Goal: Task Accomplishment & Management: Use online tool/utility

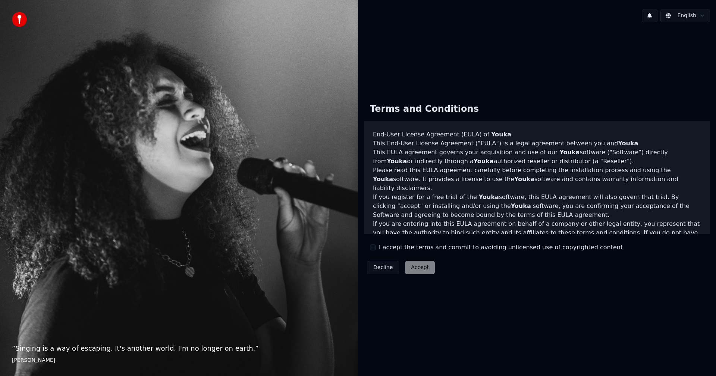
click at [381, 250] on label "I accept the terms and commit to avoiding unlicensed use of copyrighted content" at bounding box center [501, 247] width 244 height 9
click at [376, 250] on button "I accept the terms and commit to avoiding unlicensed use of copyrighted content" at bounding box center [373, 248] width 6 height 6
click at [419, 270] on button "Accept" at bounding box center [420, 267] width 30 height 13
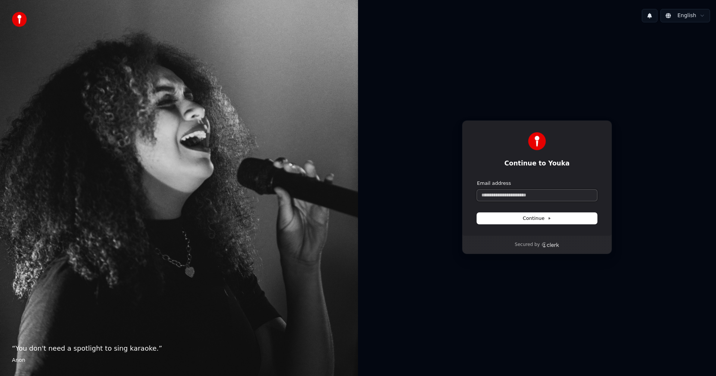
click at [518, 199] on input "Email address" at bounding box center [537, 195] width 120 height 11
click at [477, 180] on button "submit" at bounding box center [477, 180] width 0 height 0
type input "**********"
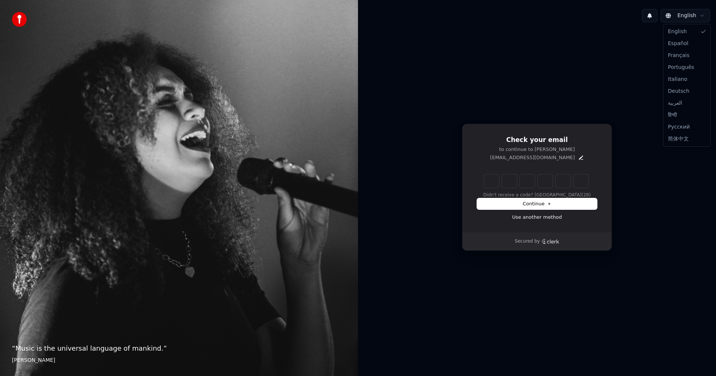
click at [701, 19] on html "“ Music is the universal language of mankind. ” Henry Wadsworth Longfellow Engl…" at bounding box center [358, 188] width 716 height 376
click at [596, 63] on html "“ Music is the universal language of mankind. ” Henry Wadsworth Longfellow Engl…" at bounding box center [358, 188] width 716 height 376
click at [490, 182] on input "Enter verification code. Digit 1" at bounding box center [491, 181] width 15 height 13
click at [492, 179] on input "Enter verification code. Digit 1" at bounding box center [491, 181] width 15 height 13
type input "*"
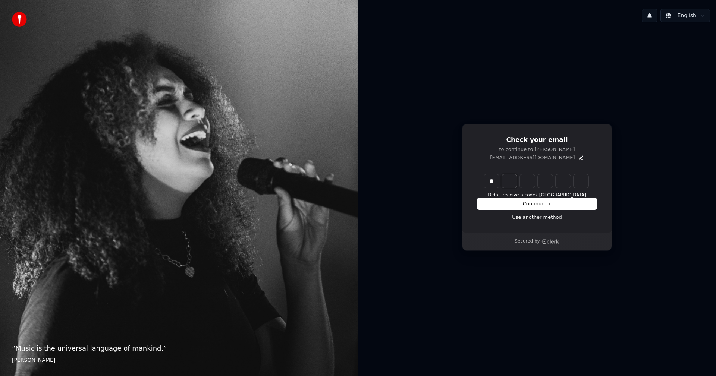
type input "*"
type input "**"
type input "*"
type input "***"
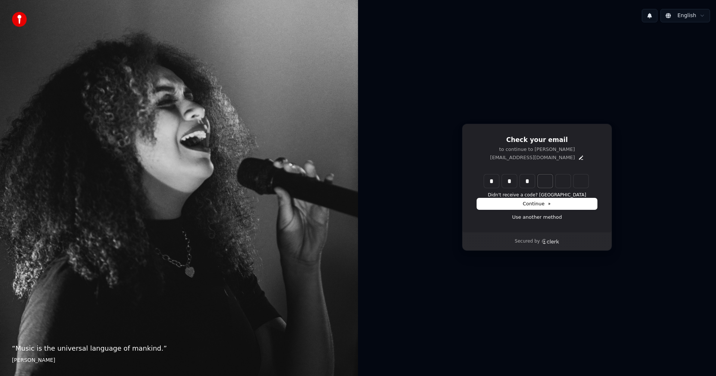
type input "*"
type input "****"
type input "*"
type input "******"
type input "*"
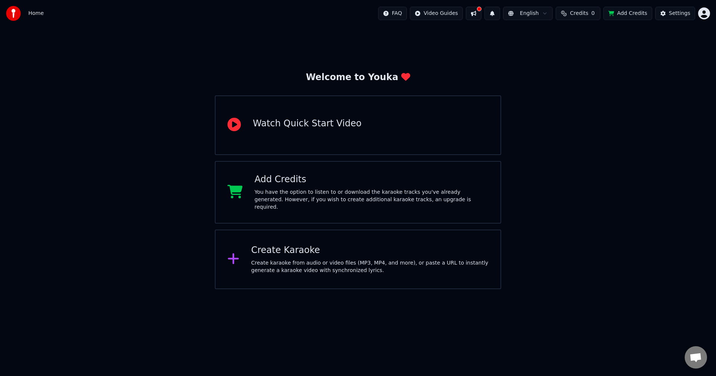
click at [320, 264] on div "Create karaoke from audio or video files (MP3, MP4, and more), or paste a URL t…" at bounding box center [370, 267] width 238 height 15
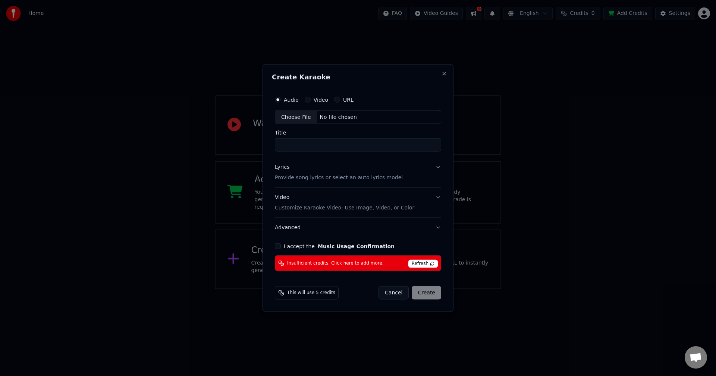
click at [277, 249] on button "I accept the Music Usage Confirmation" at bounding box center [278, 247] width 6 height 6
click at [314, 101] on label "Video" at bounding box center [321, 99] width 15 height 5
click at [311, 101] on button "Video" at bounding box center [308, 100] width 6 height 6
click at [298, 118] on div "Choose File" at bounding box center [296, 116] width 42 height 13
type input "**********"
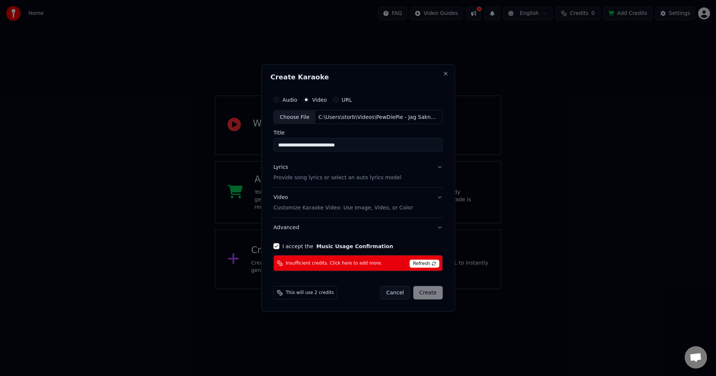
click at [436, 170] on button "Lyrics Provide song lyrics or select an auto lyrics model" at bounding box center [357, 173] width 169 height 30
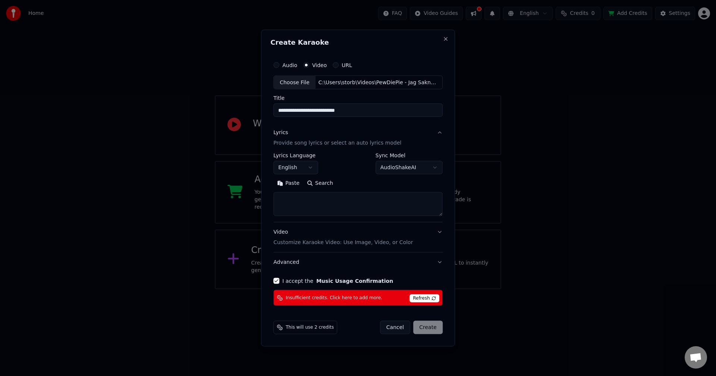
click at [306, 202] on textarea at bounding box center [357, 205] width 169 height 24
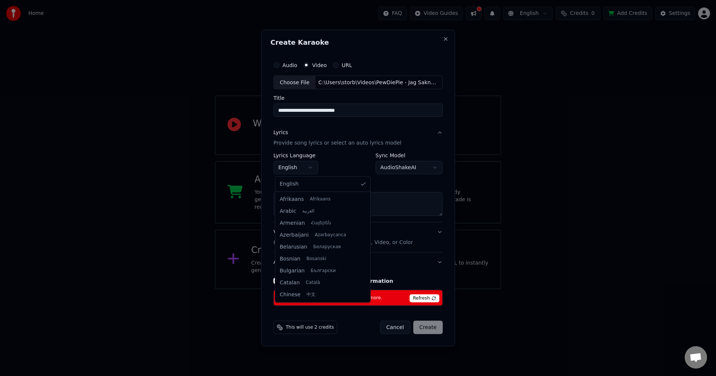
click at [310, 172] on body "**********" at bounding box center [358, 145] width 716 height 290
select select "**"
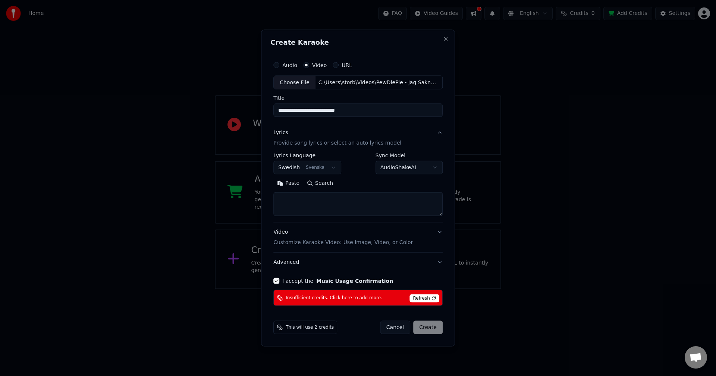
click at [312, 199] on textarea at bounding box center [357, 205] width 169 height 24
click at [426, 299] on span "Refresh" at bounding box center [424, 299] width 29 height 8
click at [301, 325] on span "This will use 2 credits" at bounding box center [310, 328] width 48 height 6
click at [343, 213] on textarea at bounding box center [357, 205] width 169 height 24
click at [295, 335] on div "This will use 2 credits Cancel Create" at bounding box center [358, 327] width 175 height 19
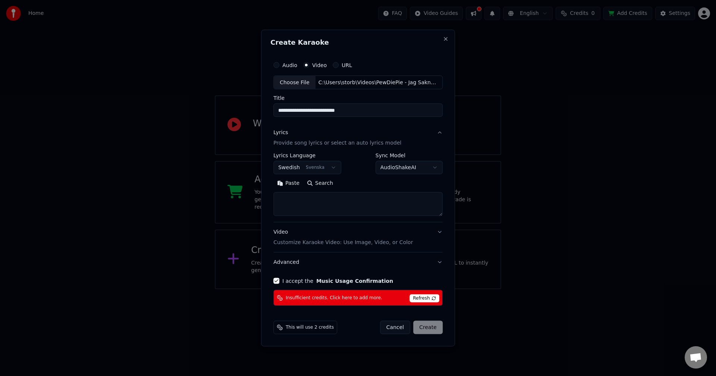
click at [419, 300] on span "Refresh" at bounding box center [424, 299] width 29 height 8
click at [397, 239] on div "Video Customize Karaoke Video: Use Image, Video, or Color" at bounding box center [343, 238] width 140 height 18
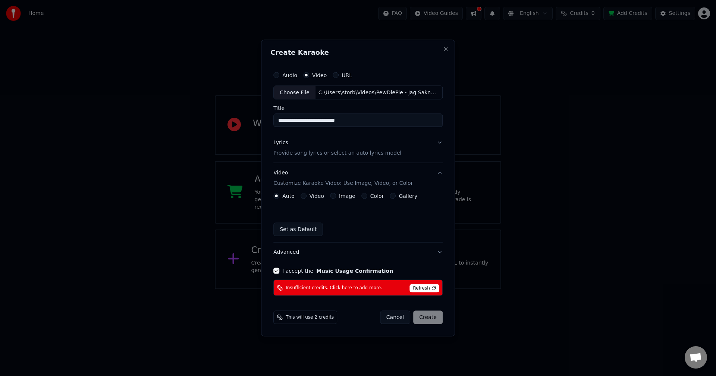
click at [302, 226] on button "Set as Default" at bounding box center [298, 229] width 50 height 13
click at [287, 73] on label "Audio" at bounding box center [289, 74] width 15 height 5
click at [279, 73] on button "Audio" at bounding box center [276, 75] width 6 height 6
click at [332, 77] on div "Audio Video URL" at bounding box center [314, 75] width 79 height 6
click at [343, 75] on label "URL" at bounding box center [348, 74] width 10 height 5
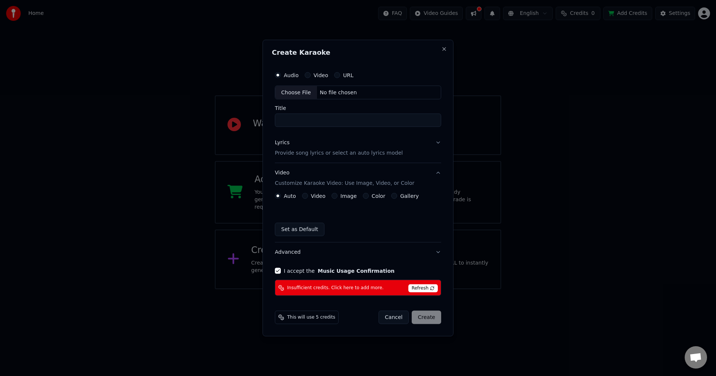
click at [340, 75] on button "URL" at bounding box center [337, 75] width 6 height 6
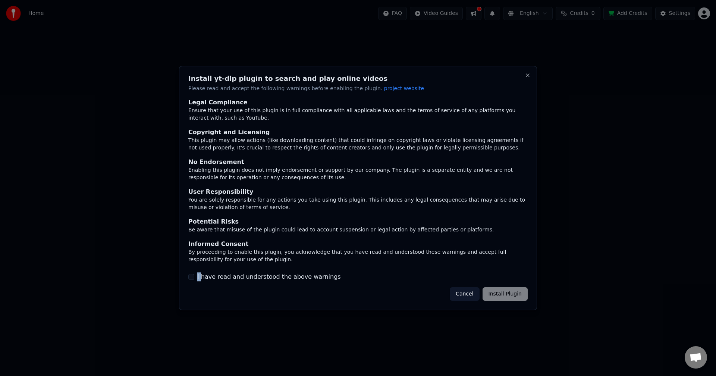
click at [200, 278] on label "I have read and understood the above warnings" at bounding box center [269, 277] width 144 height 9
click at [191, 277] on button "I have read and understood the above warnings" at bounding box center [191, 277] width 6 height 6
click at [499, 299] on button "Install Plugin" at bounding box center [505, 294] width 45 height 13
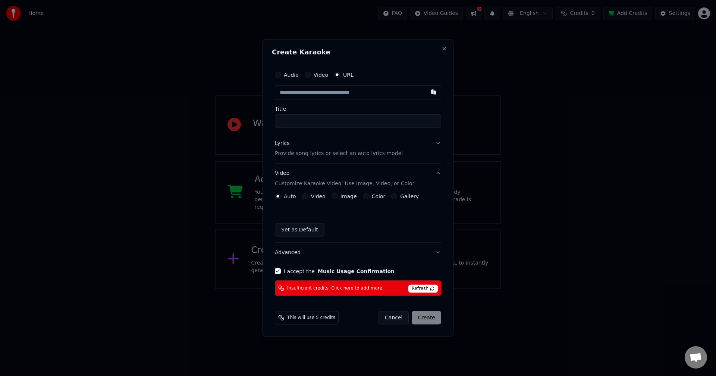
click at [443, 53] on h2 "Create Karaoke" at bounding box center [358, 52] width 172 height 7
click at [444, 50] on button "Close" at bounding box center [444, 49] width 6 height 6
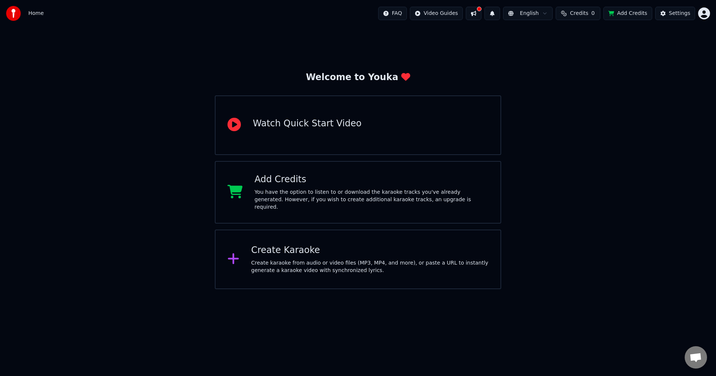
click at [338, 203] on div "You have the option to listen to or download the karaoke tracks you've already …" at bounding box center [372, 200] width 234 height 22
